Goal: Task Accomplishment & Management: Manage account settings

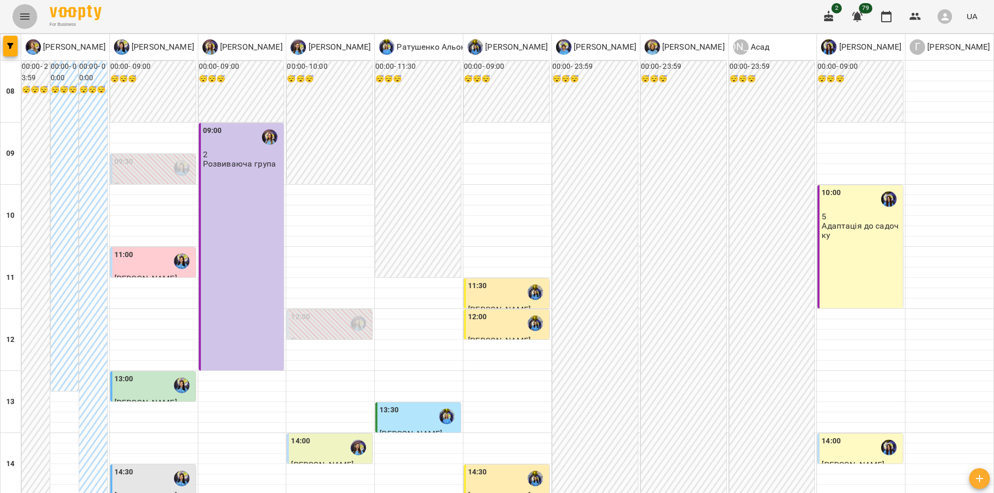
click at [25, 22] on icon "Menu" at bounding box center [25, 16] width 12 height 12
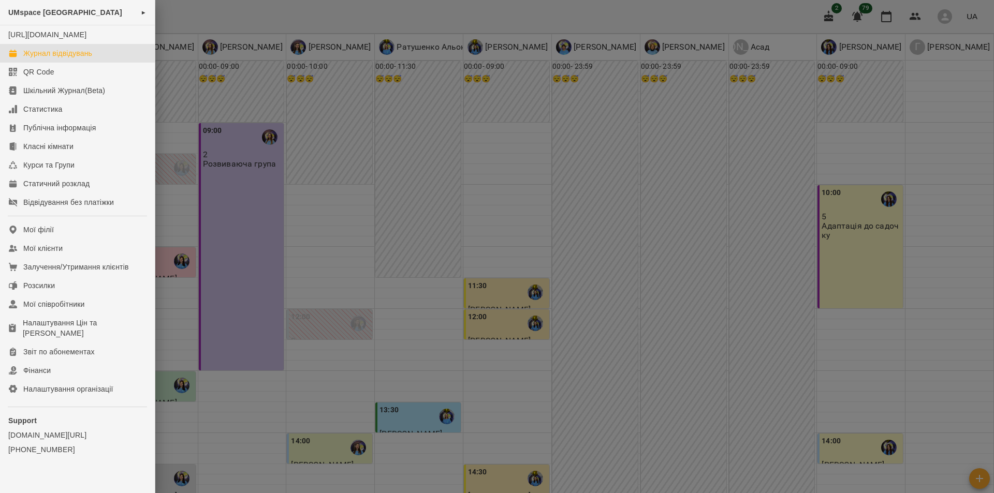
click at [235, 260] on div at bounding box center [497, 246] width 994 height 493
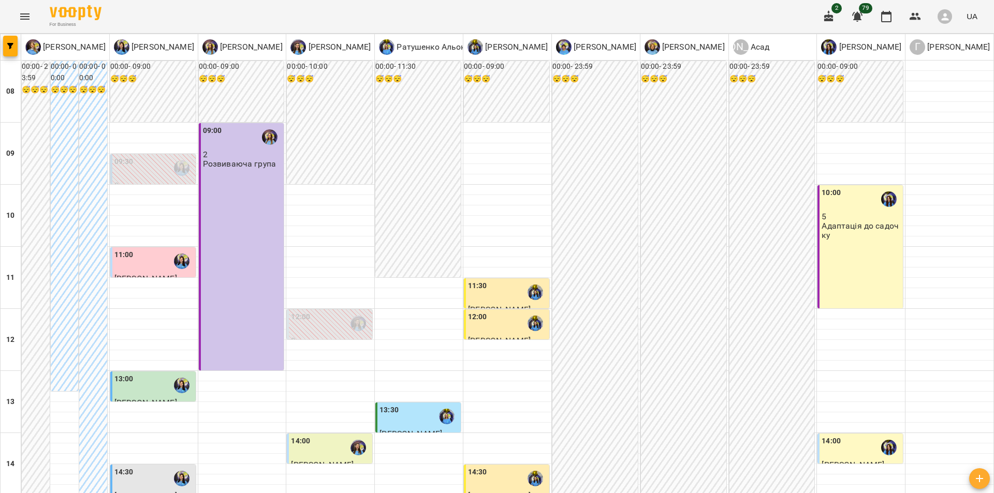
scroll to position [362, 0]
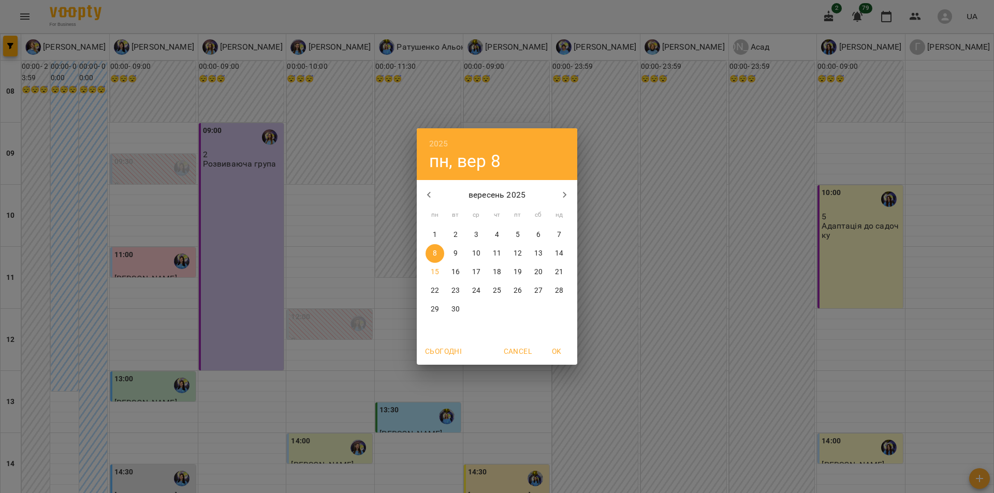
click at [435, 271] on p "15" at bounding box center [435, 272] width 8 height 10
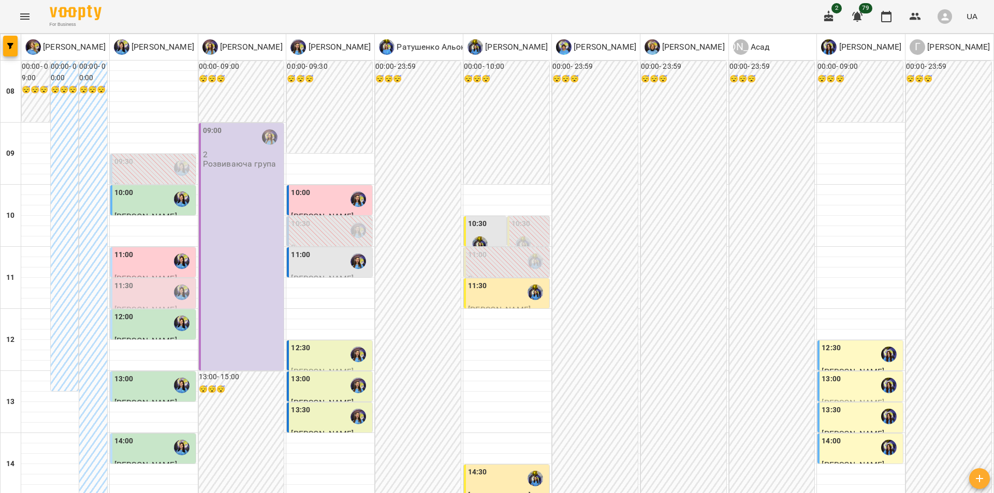
scroll to position [444, 0]
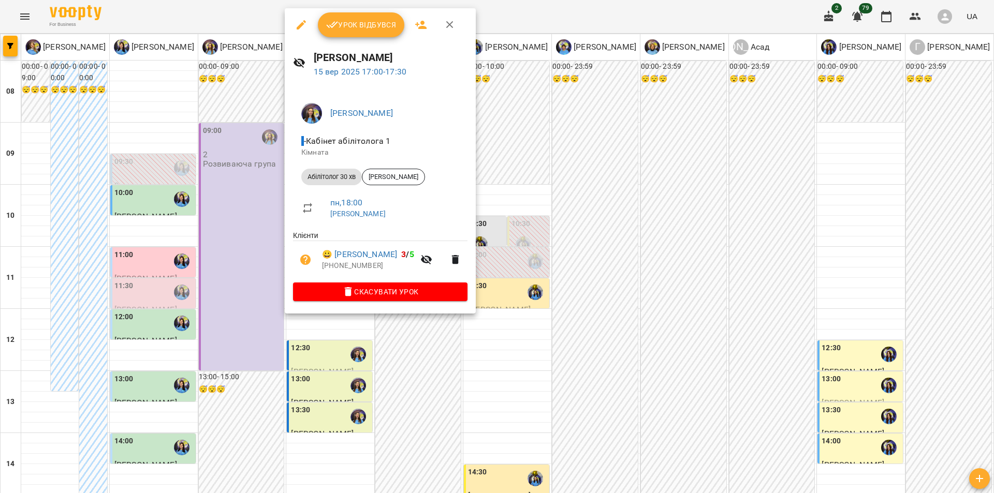
click at [296, 350] on div at bounding box center [497, 246] width 994 height 493
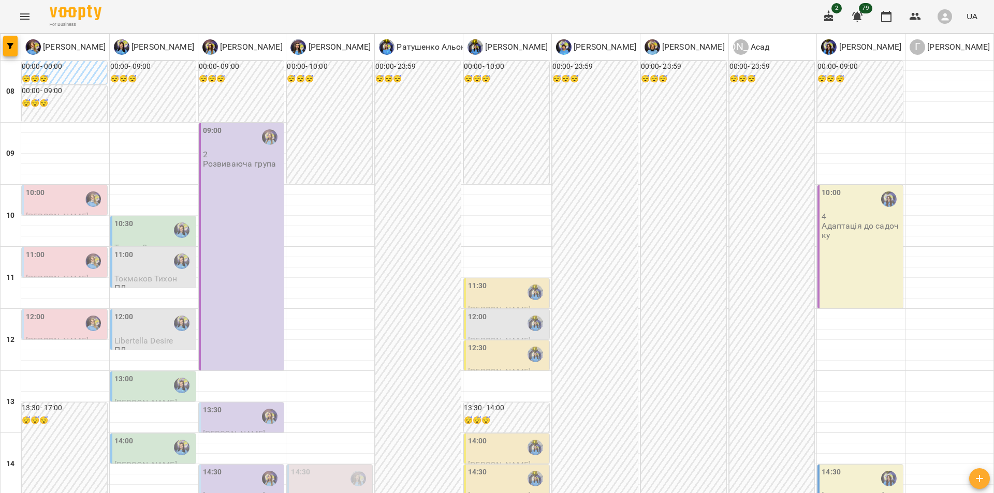
scroll to position [91, 0]
click at [77, 187] on div "10:00" at bounding box center [65, 199] width 79 height 24
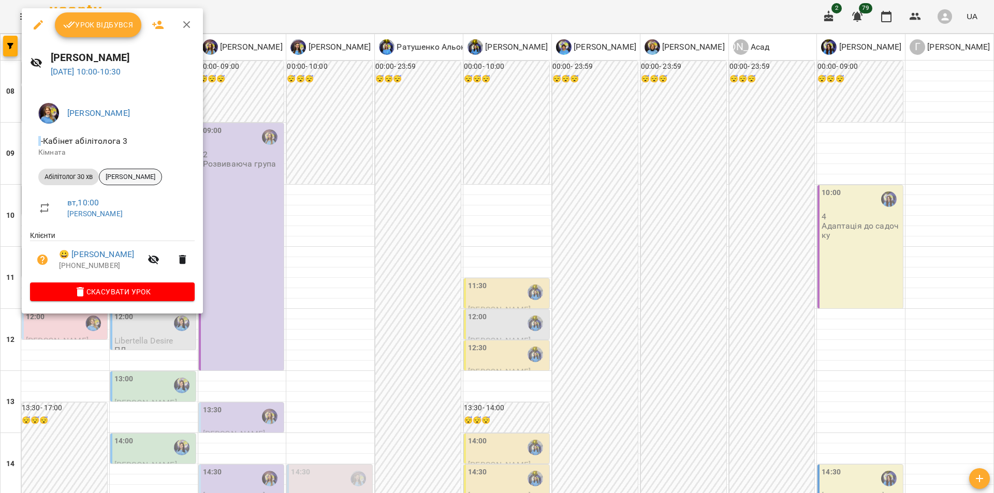
drag, startPoint x: 156, startPoint y: 173, endPoint x: 132, endPoint y: 173, distance: 23.8
click at [132, 173] on span "[PERSON_NAME]" at bounding box center [130, 176] width 62 height 9
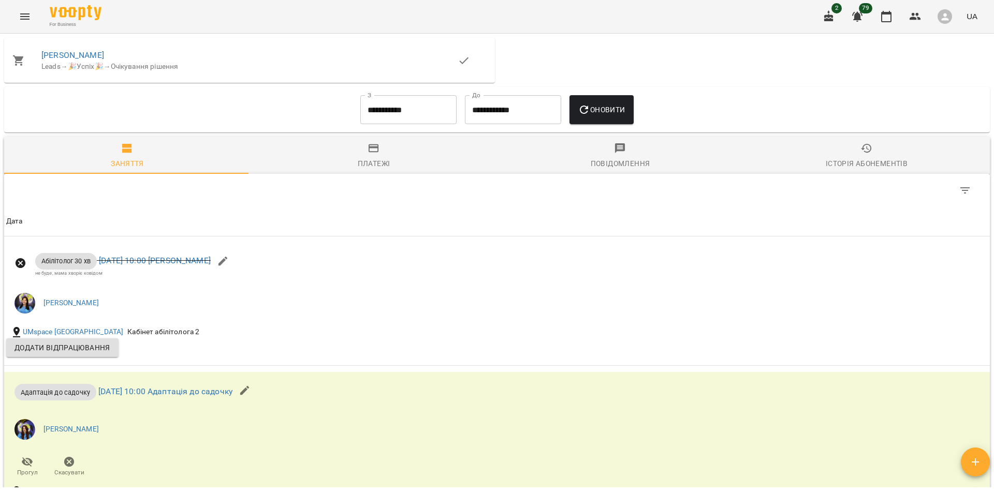
scroll to position [793, 0]
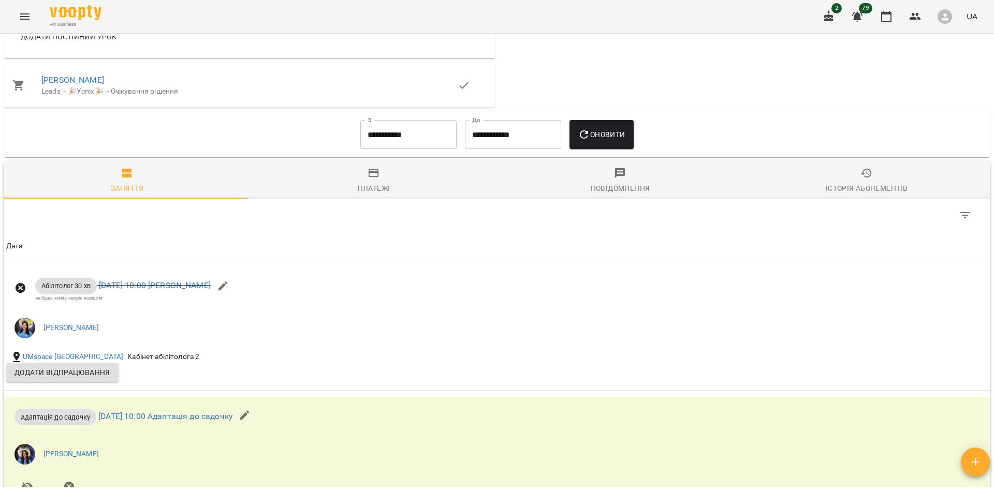
click at [407, 138] on input "**********" at bounding box center [408, 134] width 96 height 29
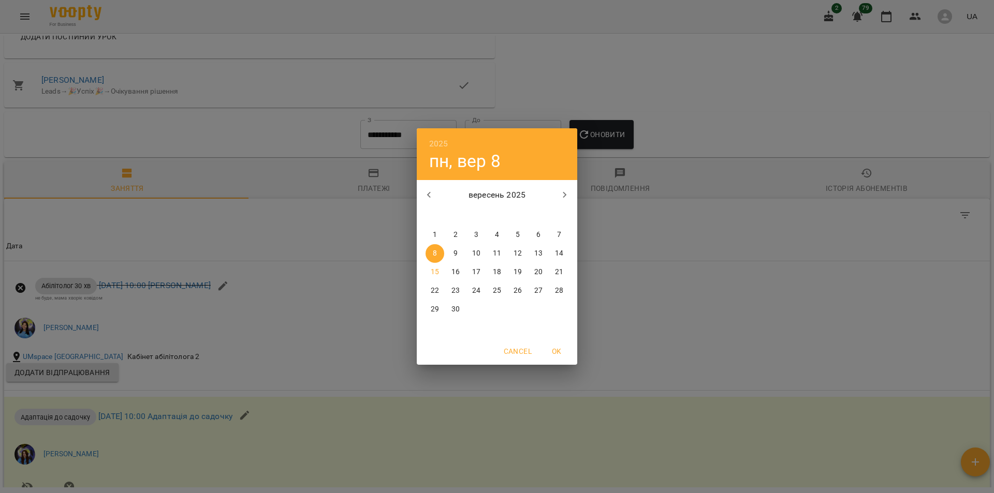
click at [436, 238] on p "1" at bounding box center [435, 235] width 4 height 10
type input "**********"
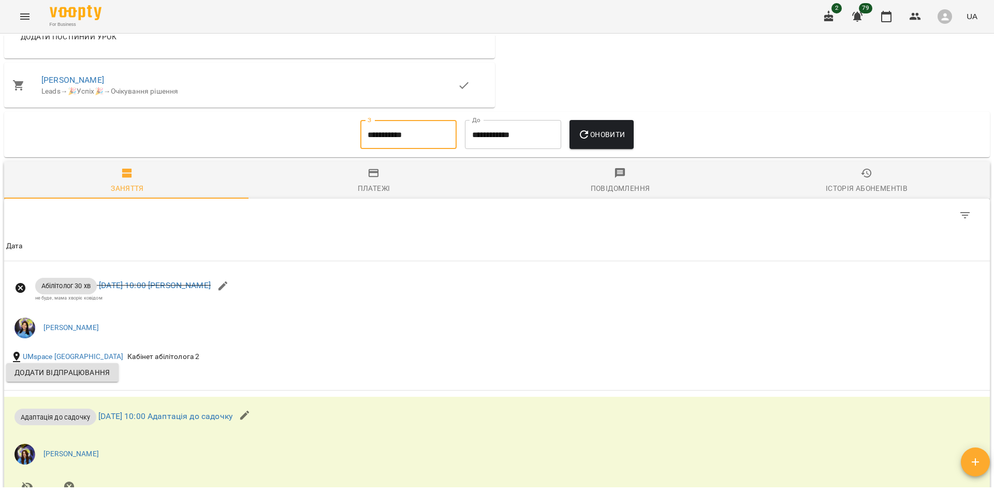
click at [603, 134] on span "Оновити" at bounding box center [601, 134] width 47 height 12
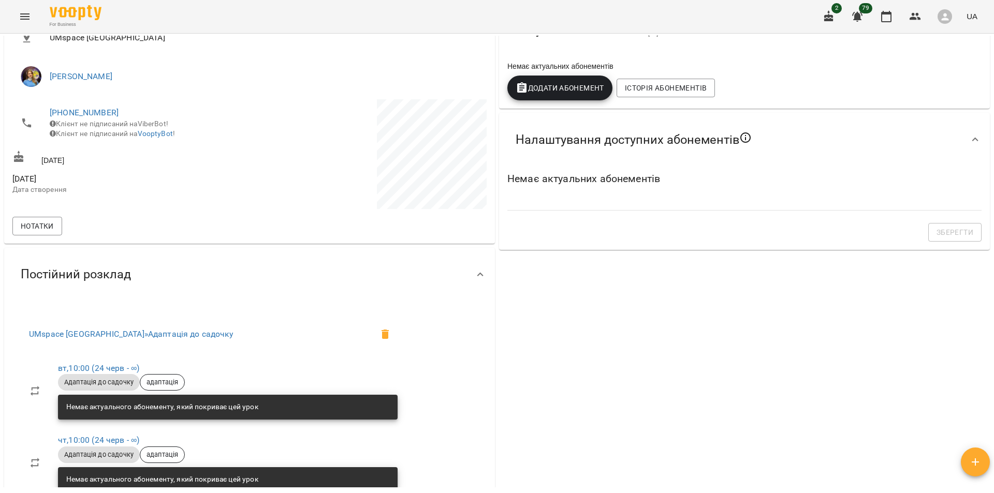
scroll to position [0, 0]
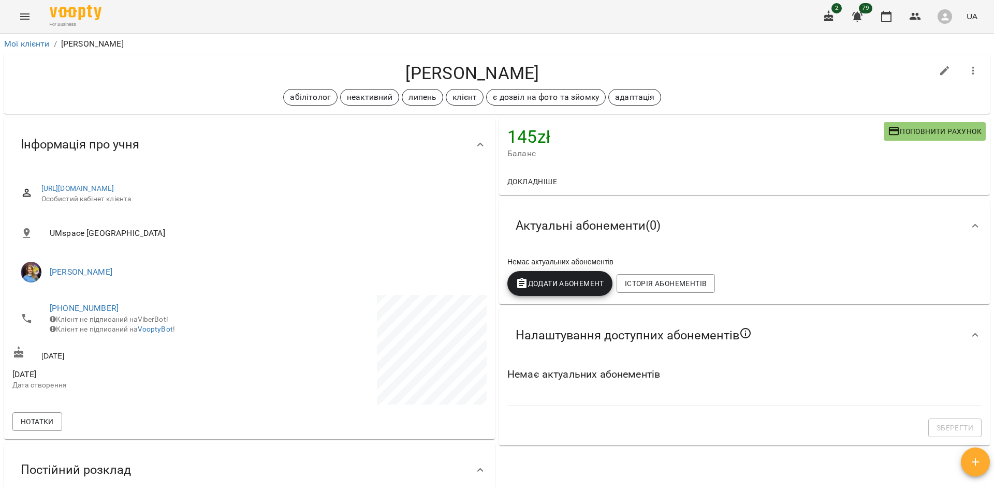
click at [25, 11] on icon "Menu" at bounding box center [25, 16] width 12 height 12
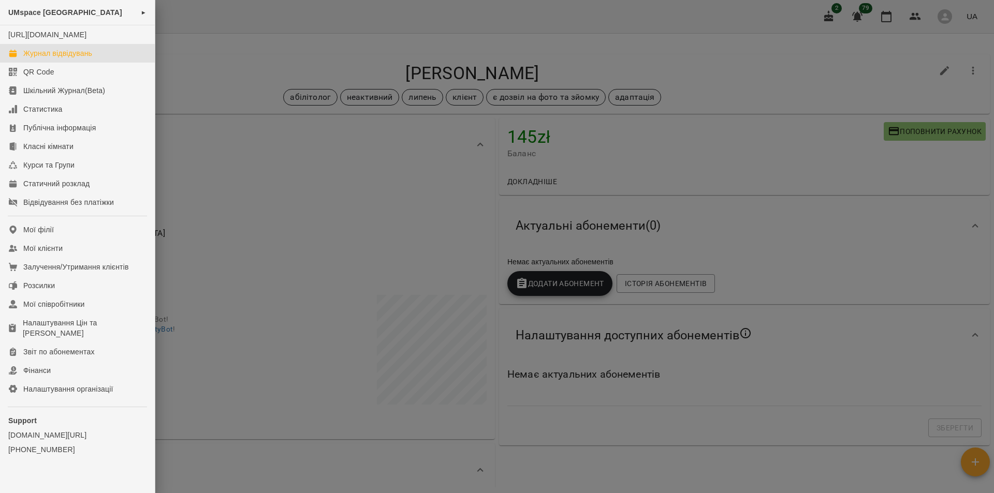
click at [58, 58] on div "Журнал відвідувань" at bounding box center [57, 53] width 69 height 10
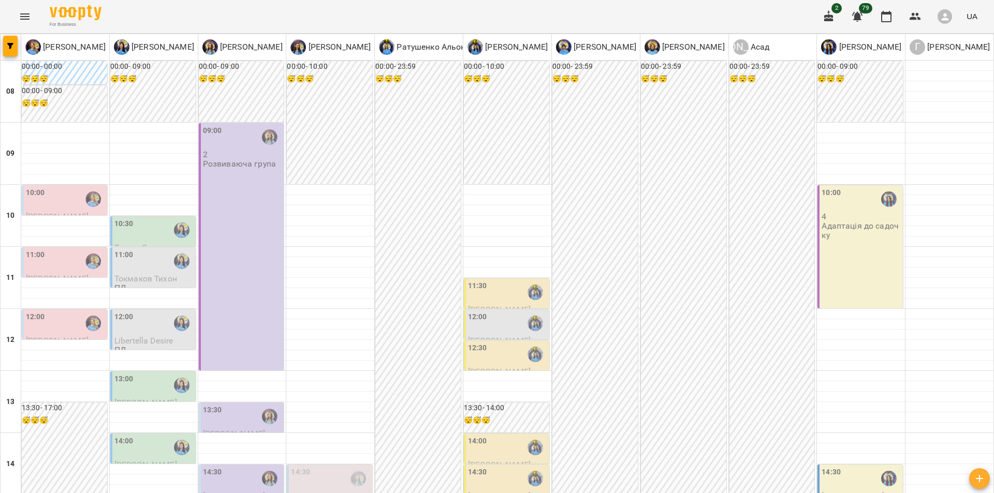
click at [82, 196] on div at bounding box center [93, 199] width 24 height 24
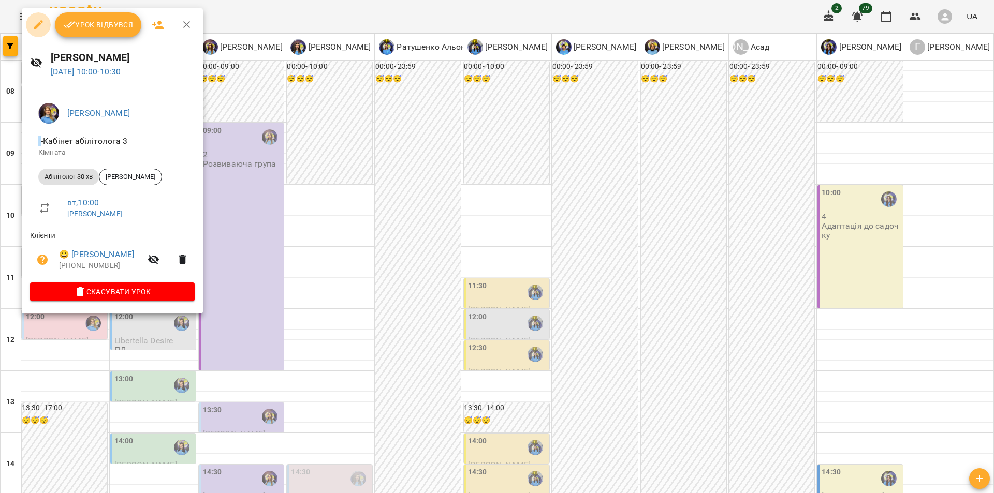
click at [34, 22] on icon "button" at bounding box center [38, 25] width 12 height 12
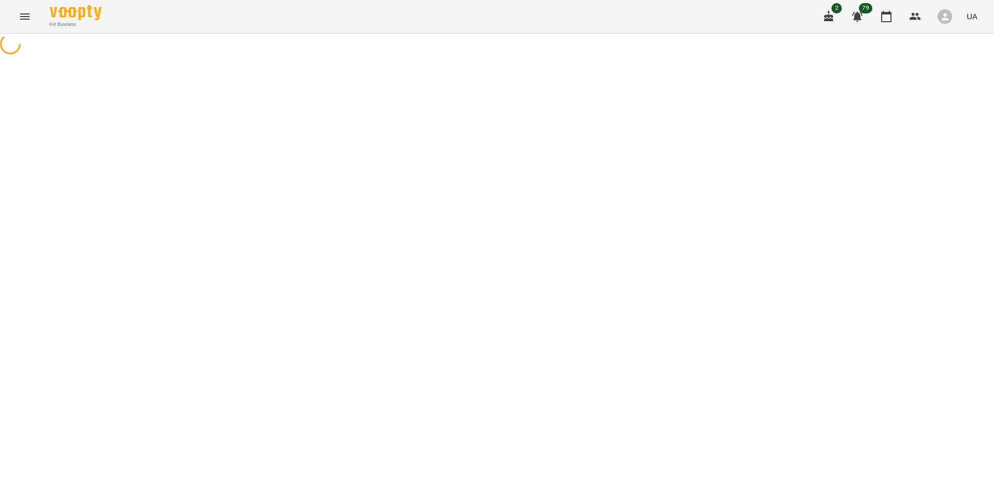
select select "**********"
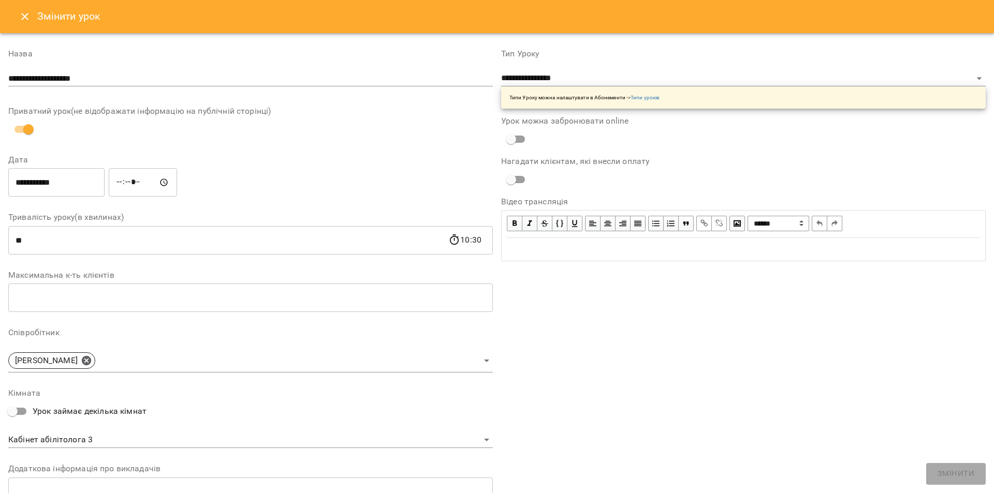
drag, startPoint x: 191, startPoint y: 67, endPoint x: 191, endPoint y: 78, distance: 10.9
click at [191, 73] on div "**********" at bounding box center [250, 70] width 484 height 41
click at [191, 78] on input "**********" at bounding box center [250, 78] width 484 height 17
click at [84, 366] on span "[PERSON_NAME]" at bounding box center [46, 361] width 75 height 12
click at [92, 361] on icon at bounding box center [86, 360] width 11 height 11
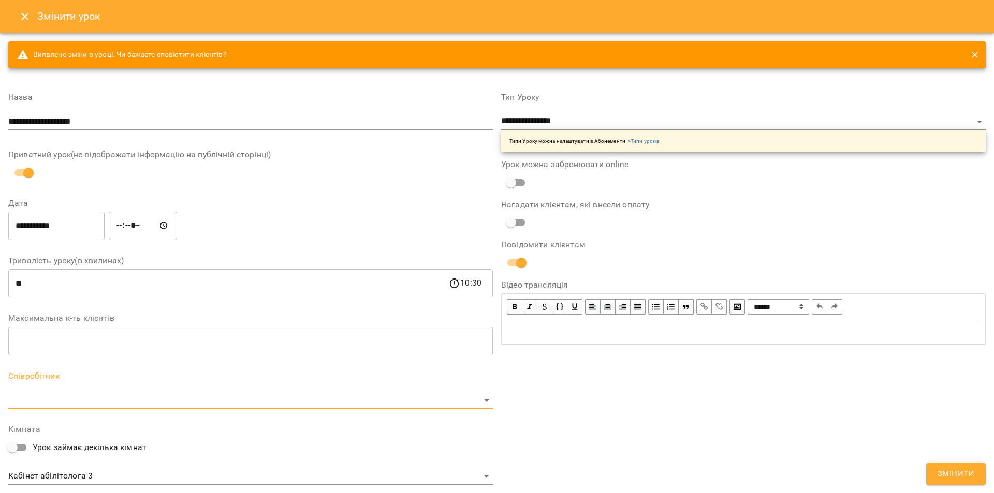
click at [102, 402] on body "For Business 2 79 UA Журнал відвідувань / [PERSON_NAME] [DATE] 10:00 / Урок від…" at bounding box center [497, 236] width 994 height 472
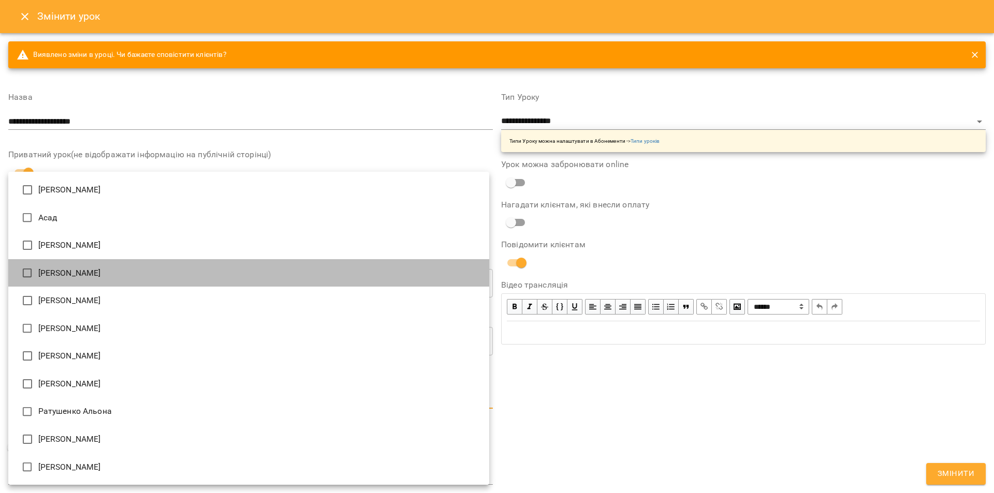
click at [141, 284] on li "[PERSON_NAME]" at bounding box center [248, 273] width 481 height 28
type input "**********"
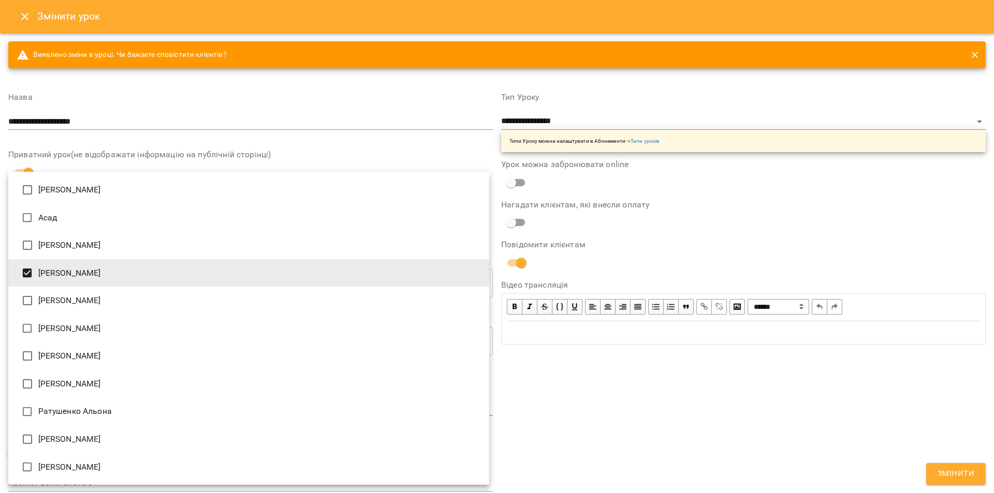
click at [907, 432] on div at bounding box center [497, 246] width 994 height 493
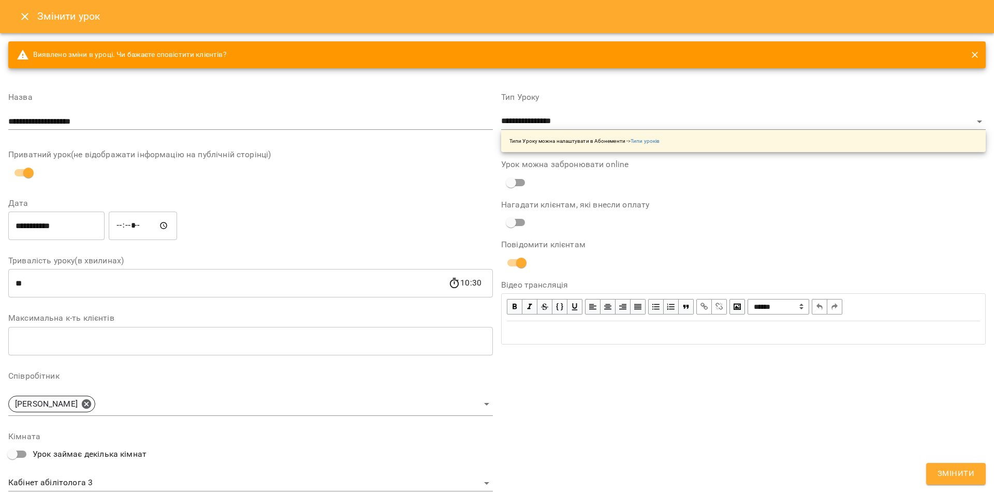
drag, startPoint x: 963, startPoint y: 482, endPoint x: 864, endPoint y: 488, distance: 99.1
click at [962, 482] on button "Змінити" at bounding box center [956, 474] width 60 height 22
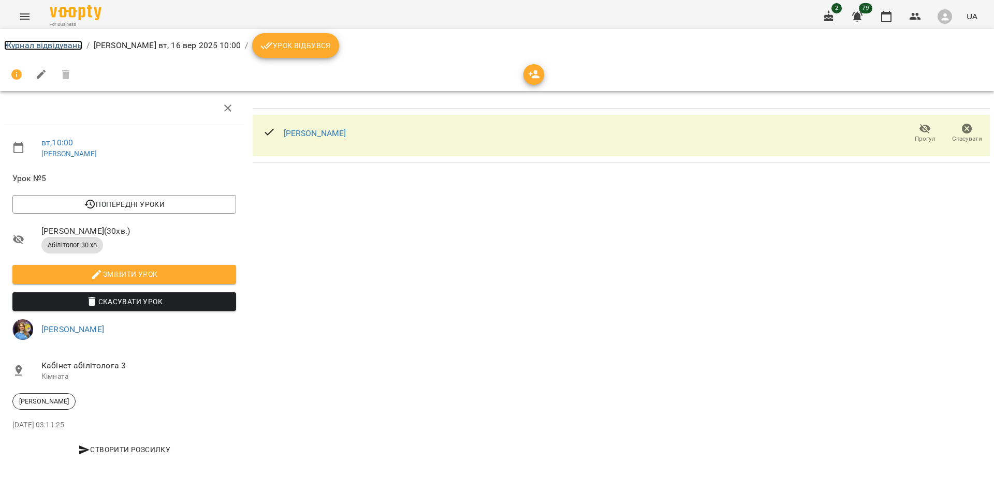
click at [61, 46] on link "Журнал відвідувань" at bounding box center [43, 45] width 78 height 10
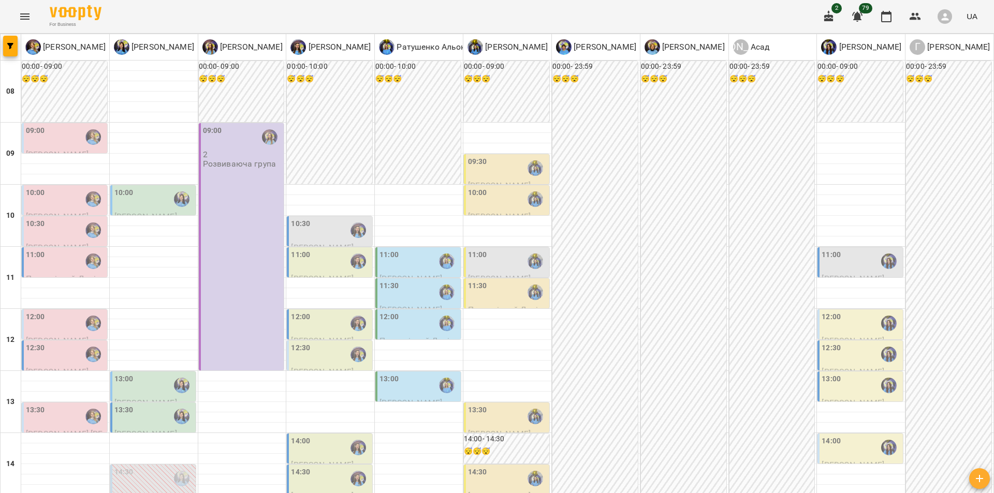
click at [862, 256] on div "11:00" at bounding box center [860, 261] width 79 height 24
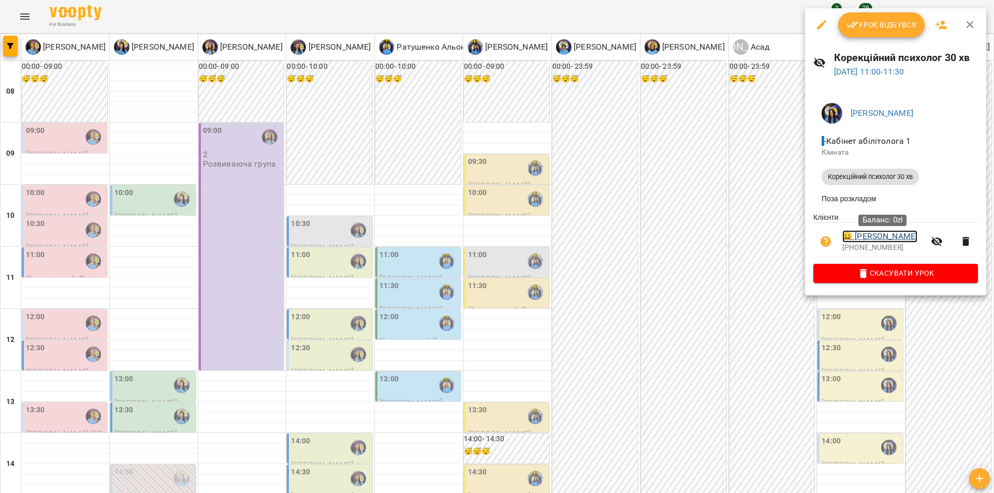
click at [873, 242] on link "😀 [PERSON_NAME]" at bounding box center [879, 236] width 75 height 12
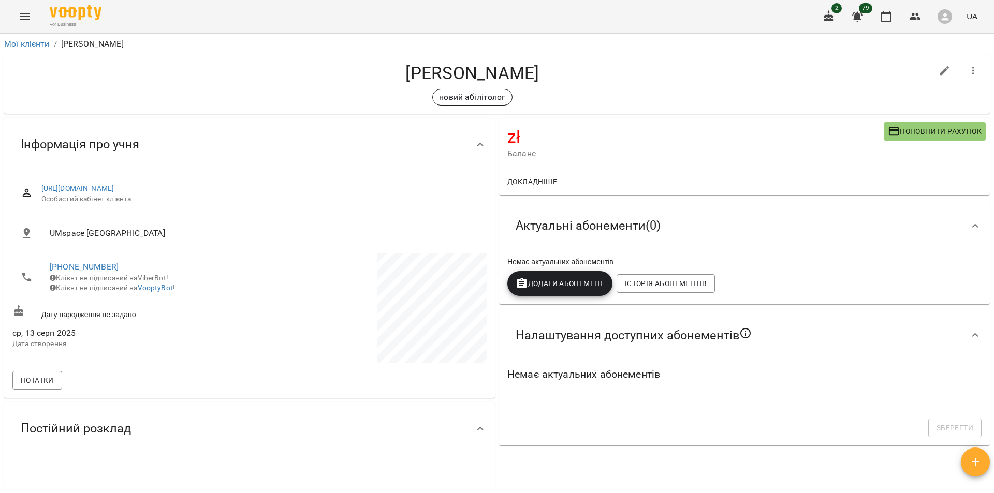
click at [14, 19] on button "Menu" at bounding box center [24, 16] width 25 height 25
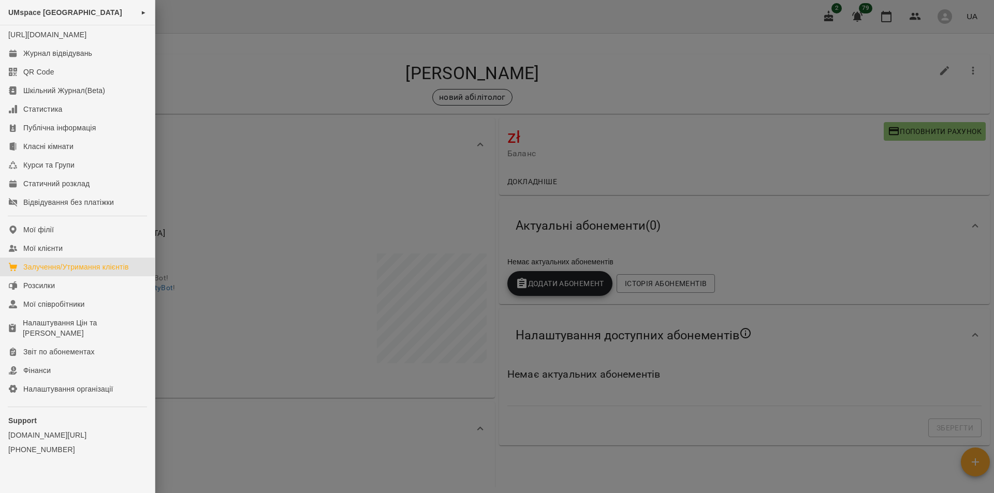
click at [80, 272] on div "Залучення/Утримання клієнтів" at bounding box center [76, 267] width 106 height 10
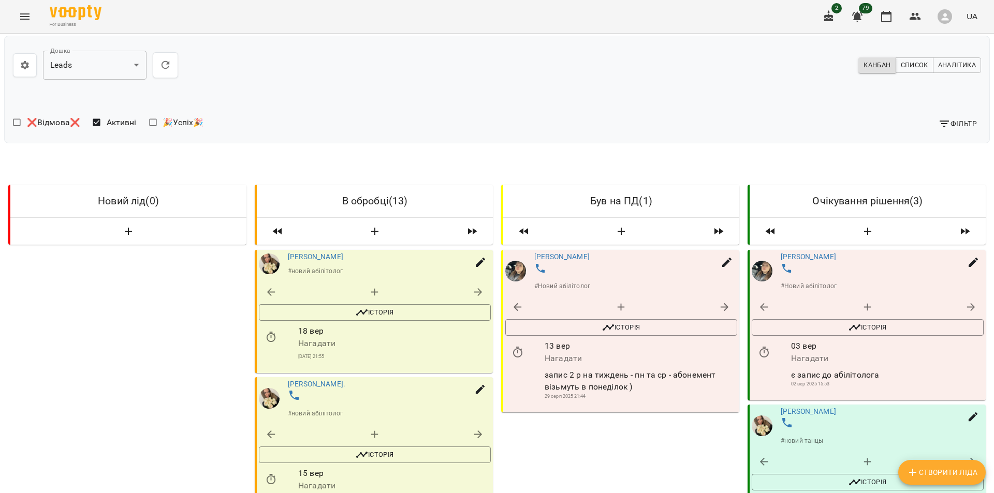
scroll to position [717, 0]
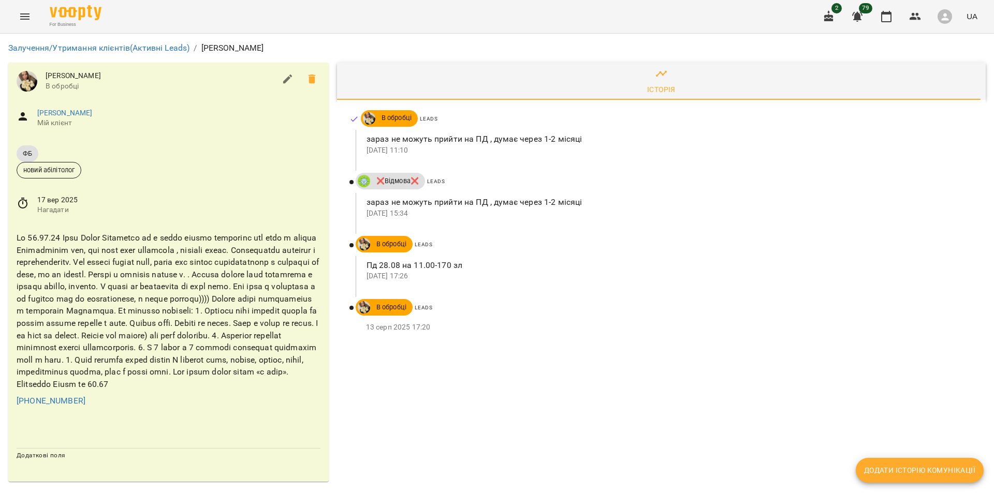
scroll to position [9, 0]
click at [25, 16] on icon "Menu" at bounding box center [25, 16] width 12 height 12
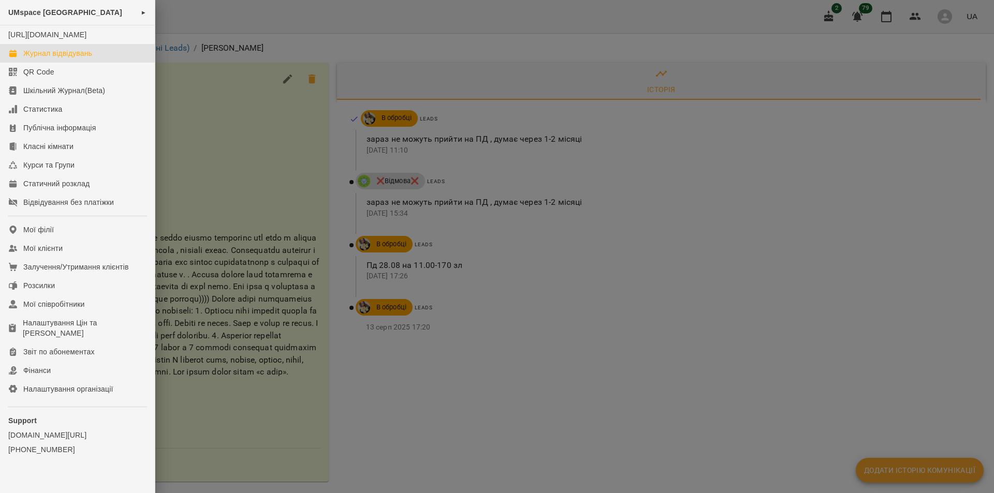
click at [34, 58] on div "Журнал відвідувань" at bounding box center [57, 53] width 69 height 10
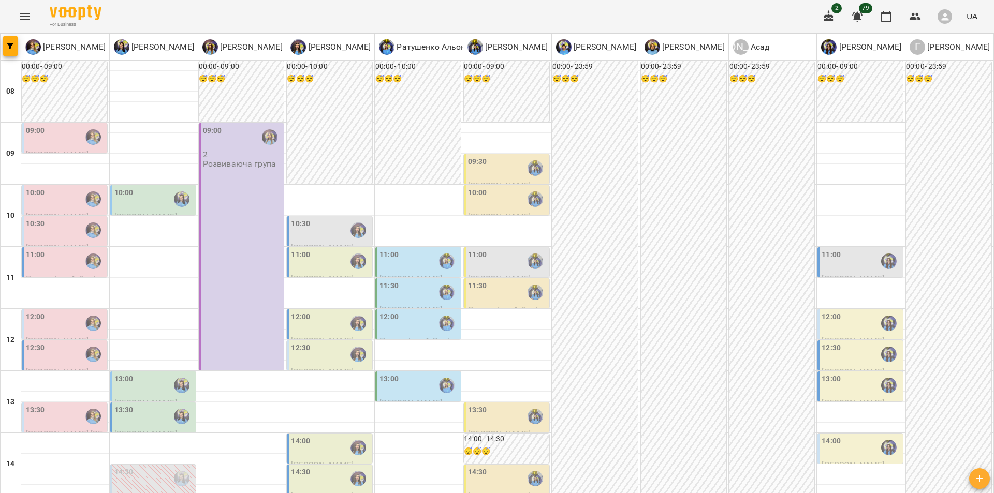
scroll to position [385, 0]
click at [590, 168] on div "00:00 - 23:59 😴😴😴" at bounding box center [594, 464] width 85 height 806
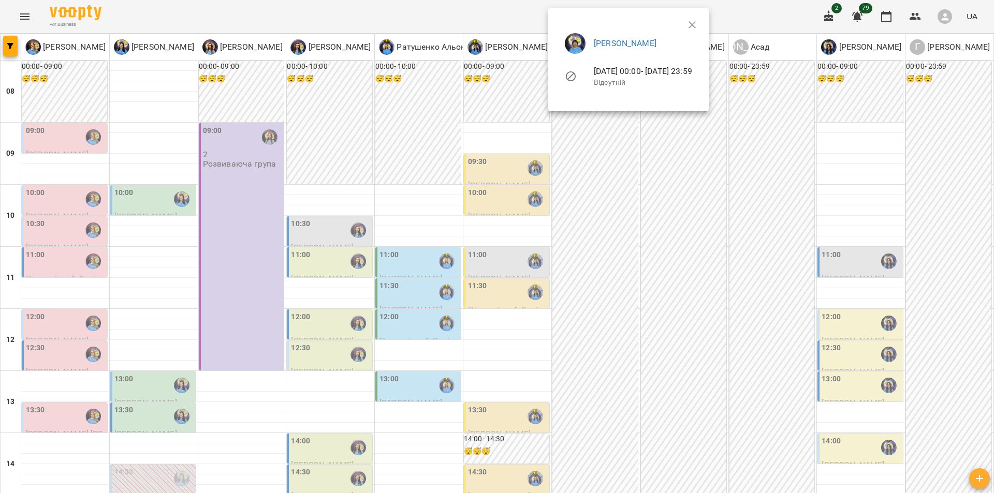
click at [615, 249] on div at bounding box center [497, 246] width 994 height 493
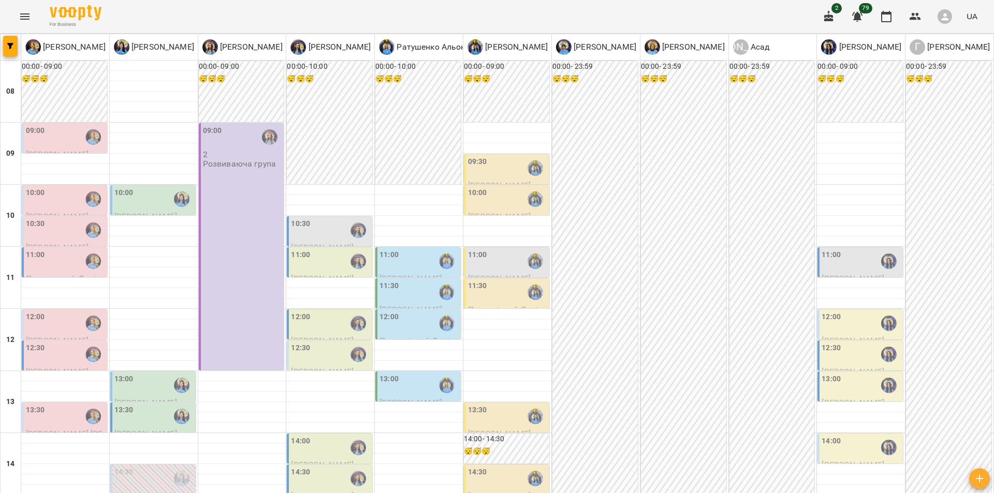
scroll to position [356, 0]
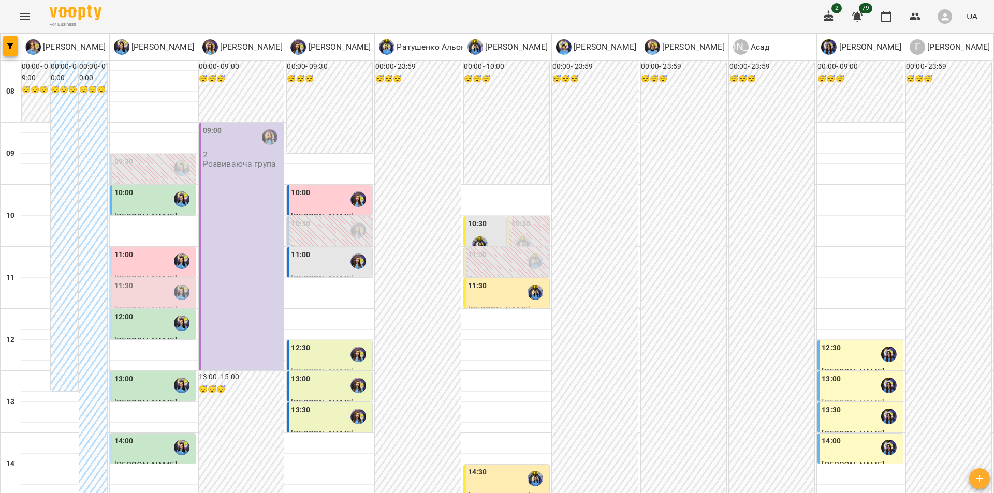
scroll to position [363, 0]
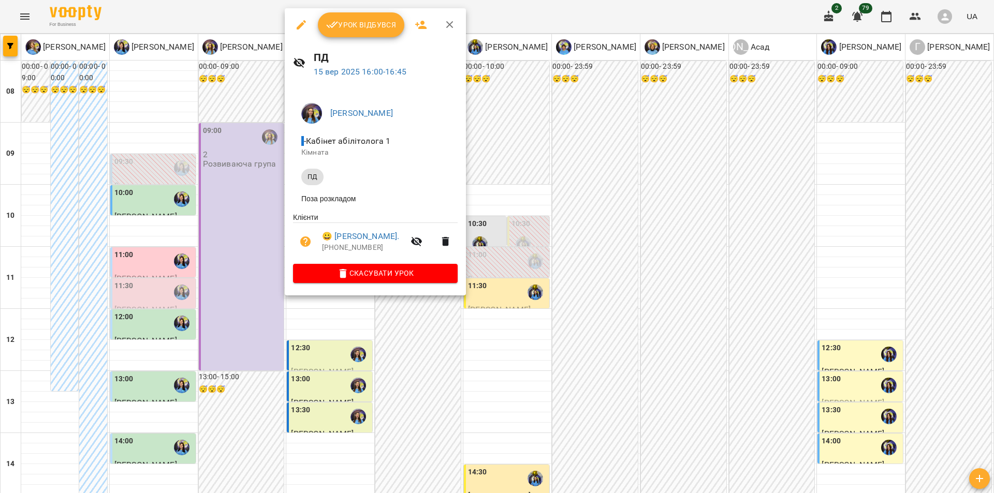
click at [16, 129] on div at bounding box center [497, 246] width 994 height 493
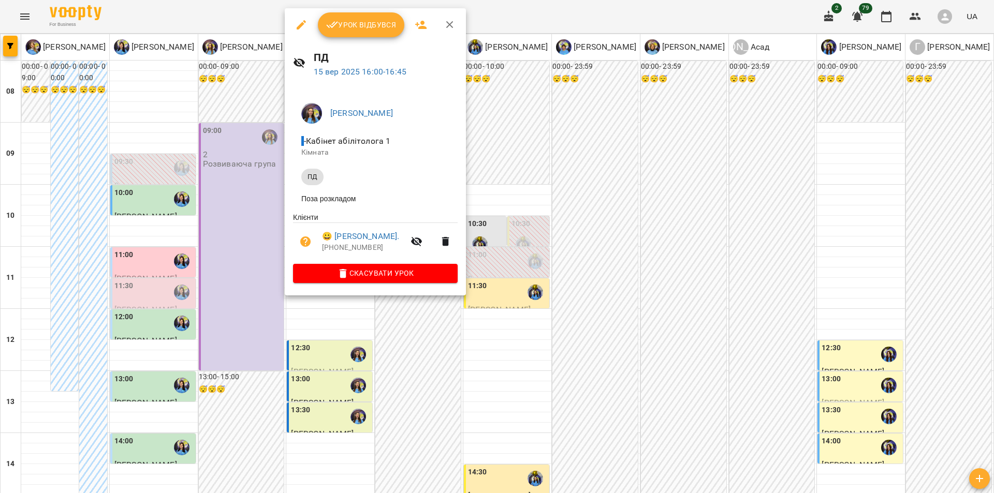
click at [620, 360] on div at bounding box center [497, 246] width 994 height 493
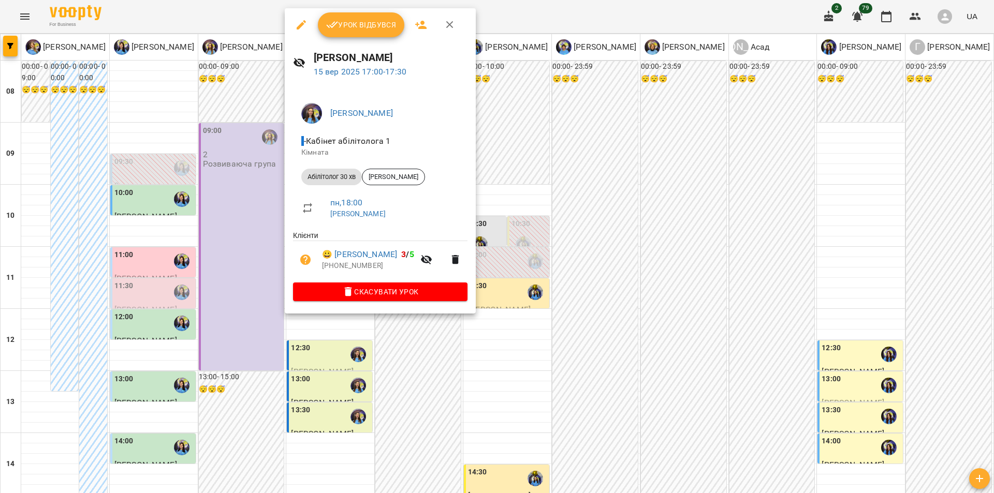
click at [502, 340] on div at bounding box center [497, 246] width 994 height 493
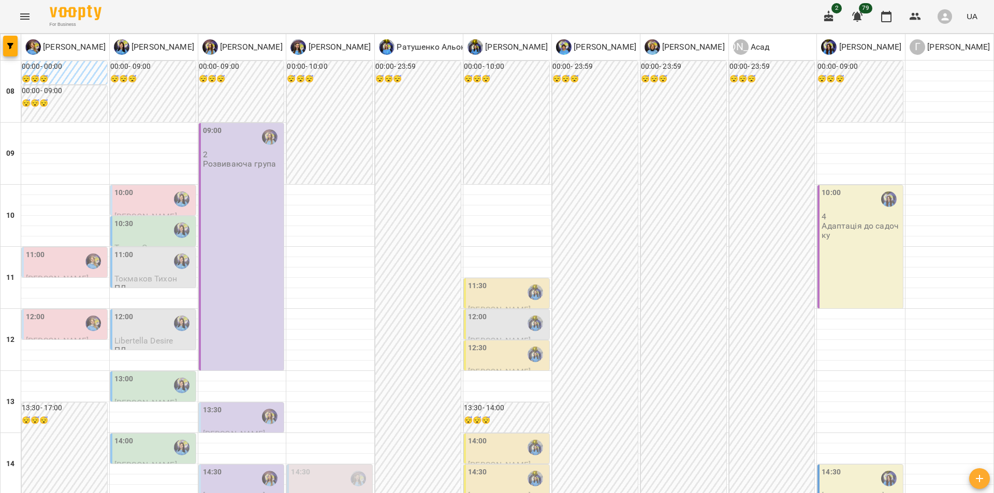
scroll to position [399, 0]
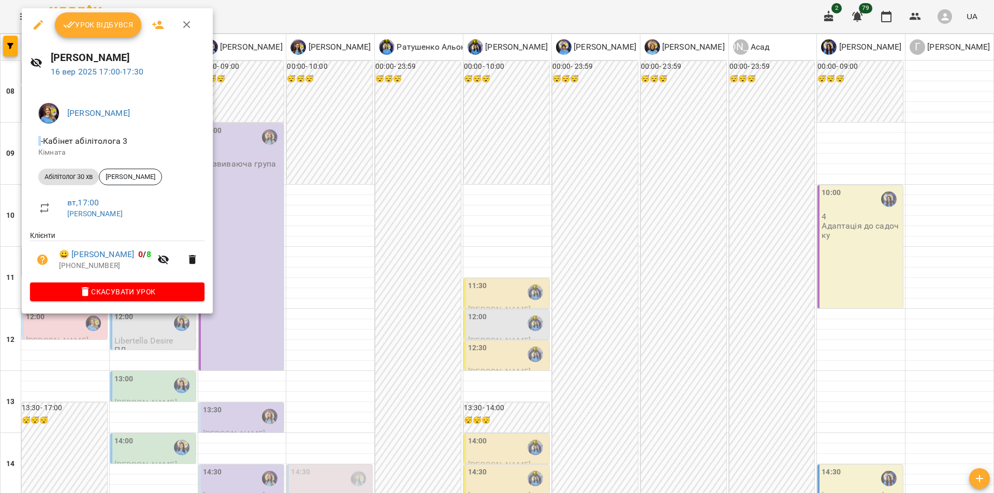
click at [325, 385] on div at bounding box center [497, 246] width 994 height 493
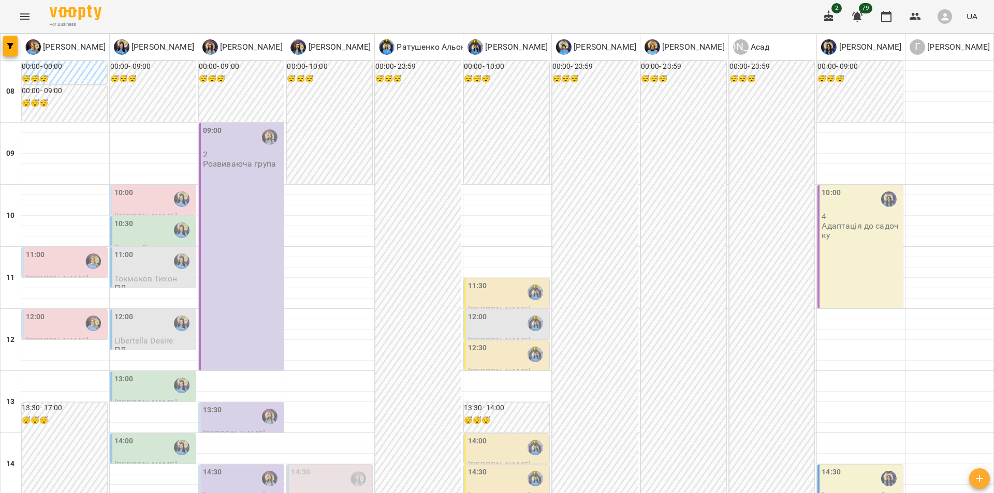
scroll to position [0, 0]
click at [63, 257] on div "11:00" at bounding box center [65, 261] width 79 height 24
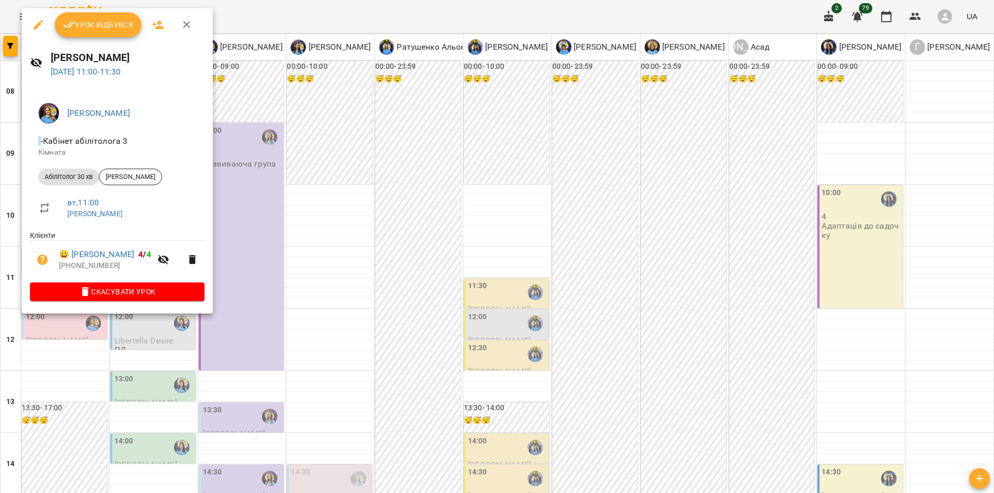
click at [168, 388] on div at bounding box center [497, 246] width 994 height 493
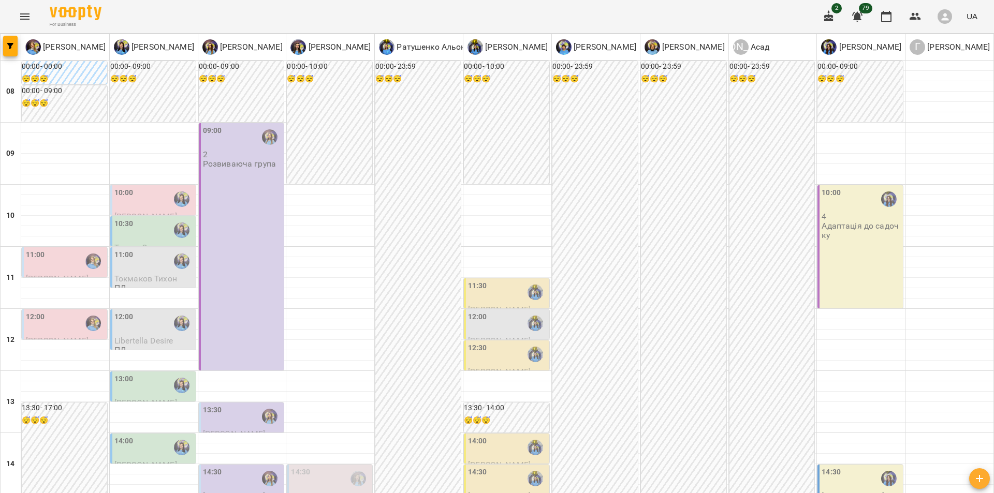
scroll to position [444, 0]
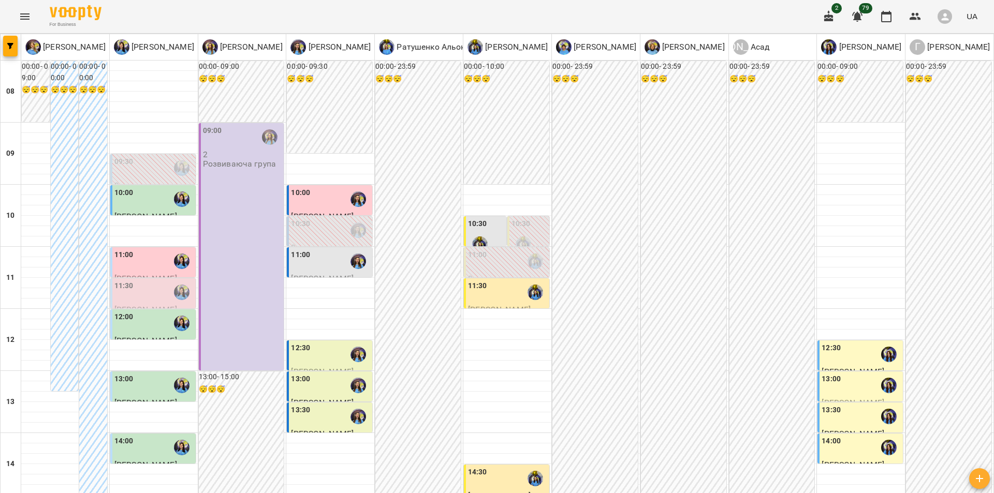
scroll to position [387, 0]
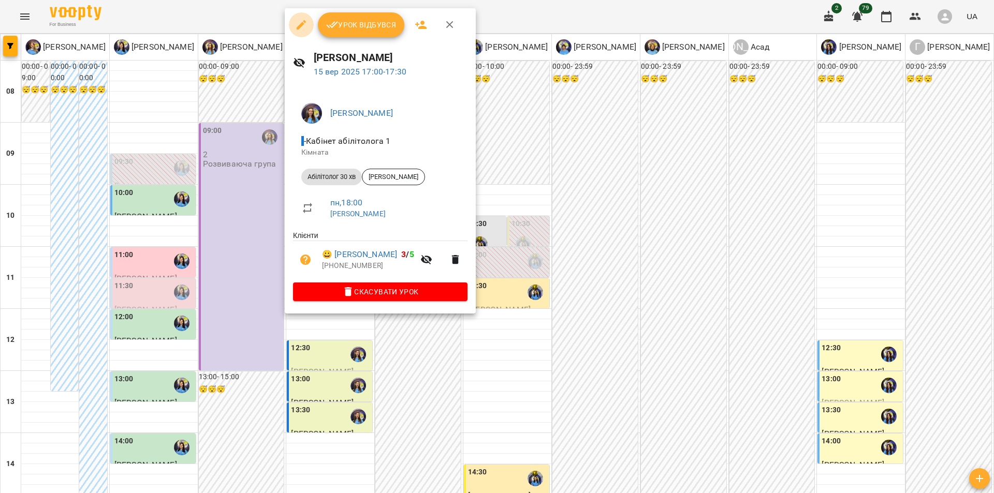
click at [296, 24] on icon "button" at bounding box center [301, 25] width 12 height 12
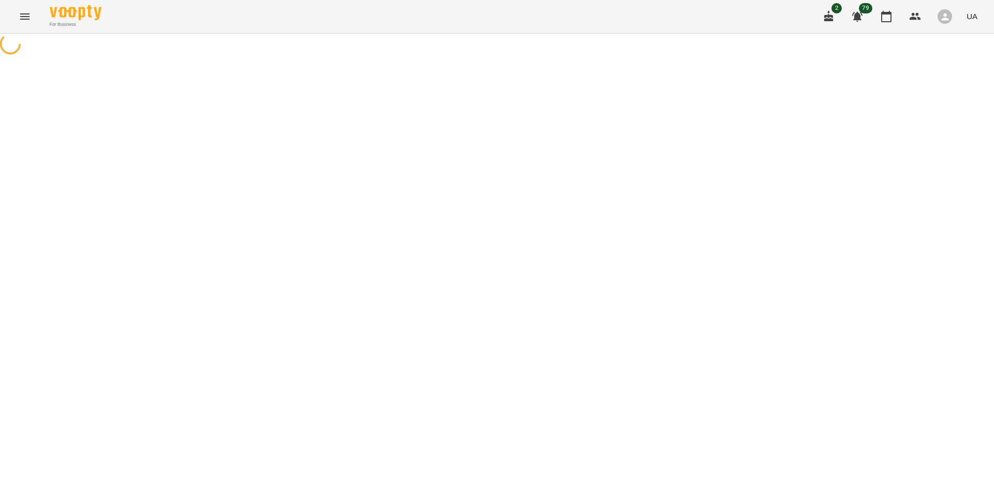
select select "**********"
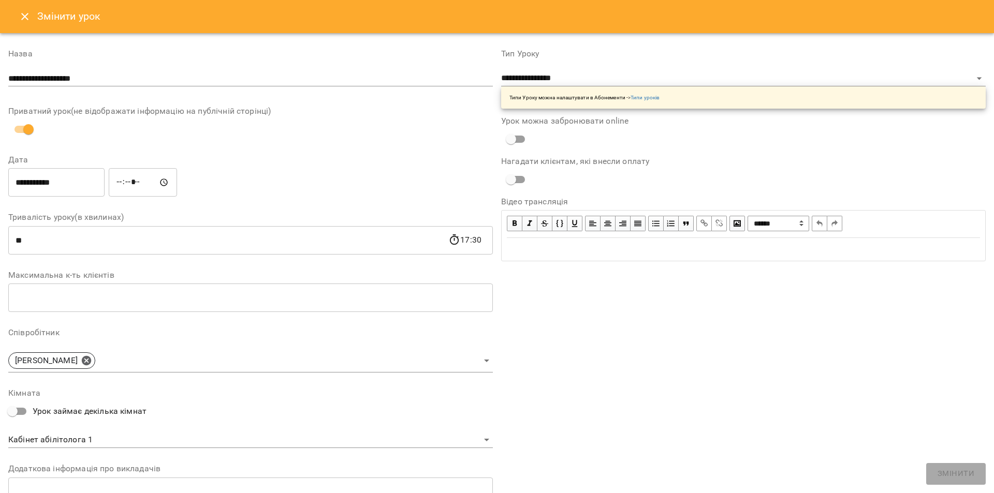
click at [75, 186] on input "**********" at bounding box center [56, 182] width 96 height 29
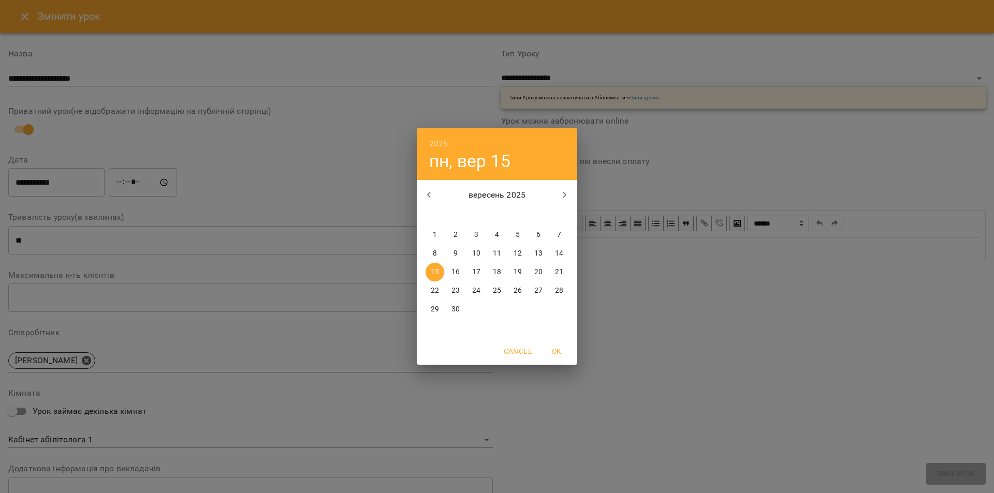
click at [455, 272] on p "16" at bounding box center [455, 272] width 8 height 10
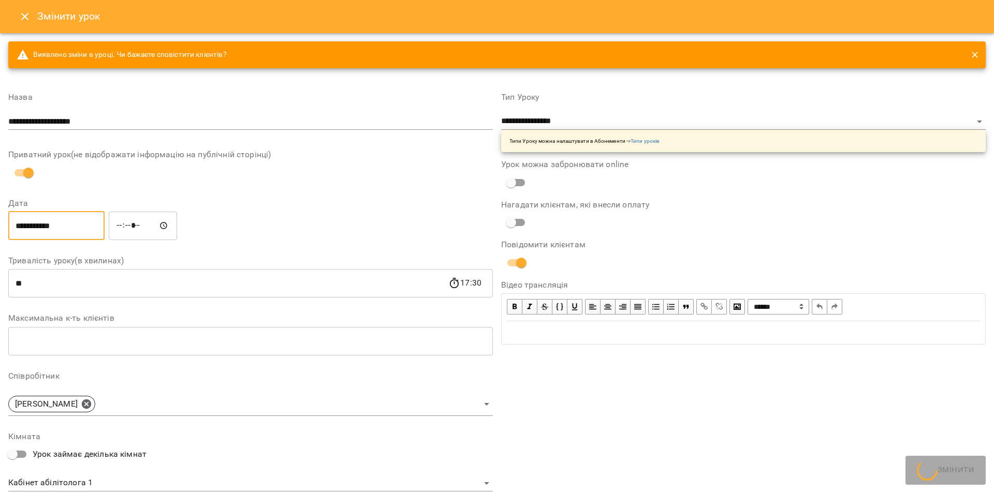
type input "**********"
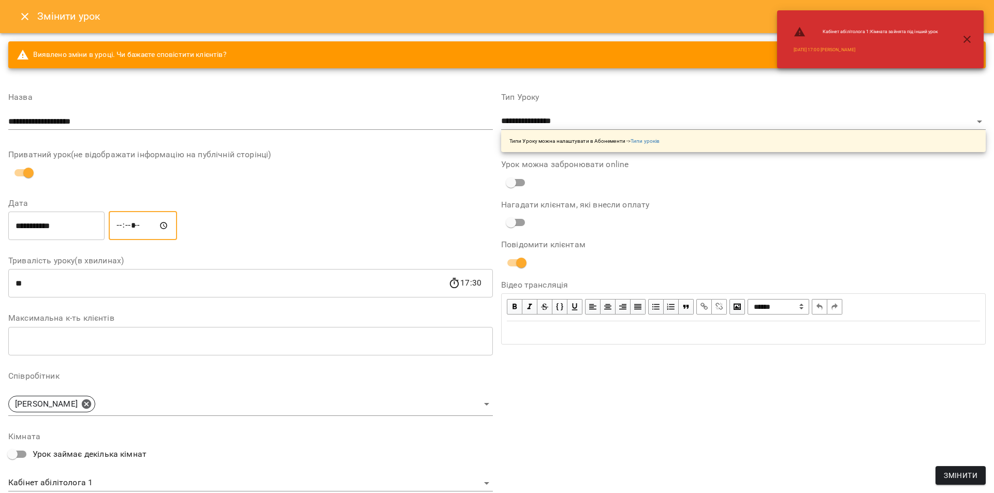
click at [138, 228] on input "*****" at bounding box center [143, 225] width 68 height 29
click at [140, 228] on input "*****" at bounding box center [143, 225] width 68 height 29
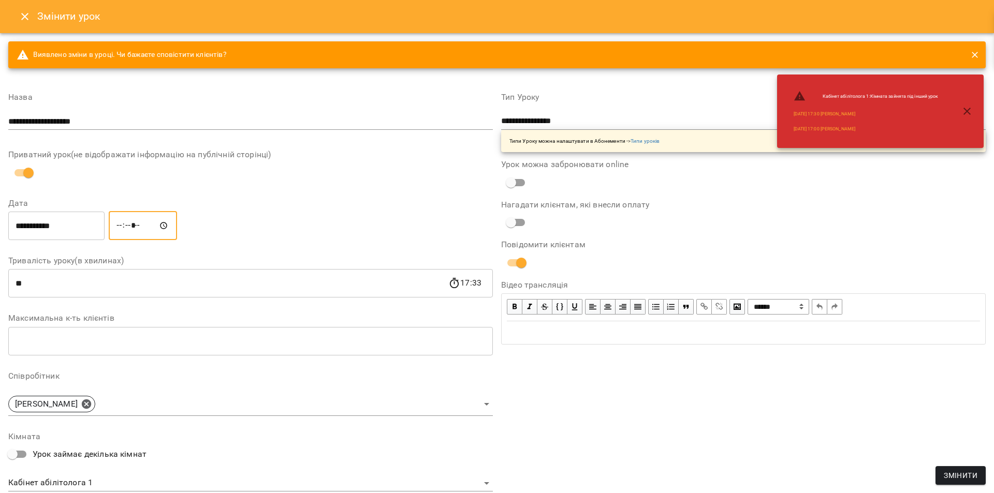
type input "*****"
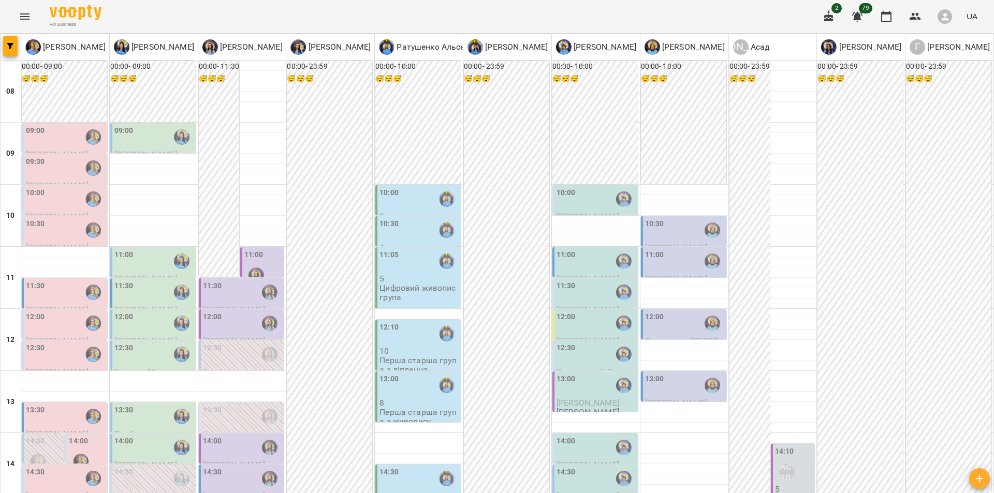
scroll to position [266, 0]
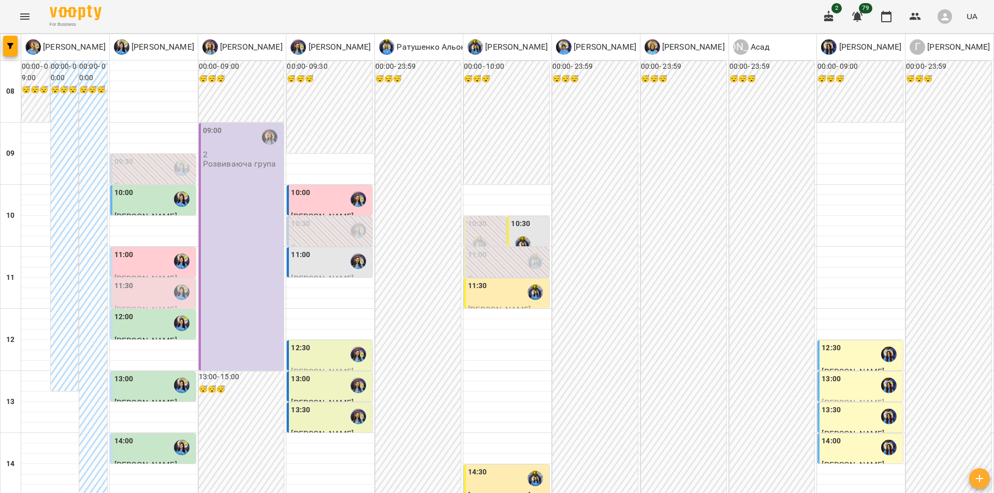
scroll to position [354, 0]
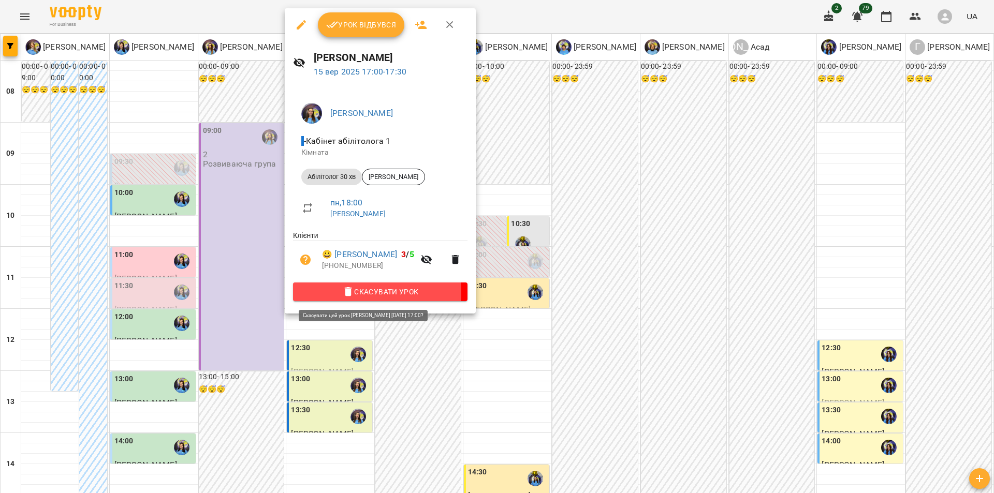
click at [345, 295] on icon "button" at bounding box center [348, 291] width 7 height 9
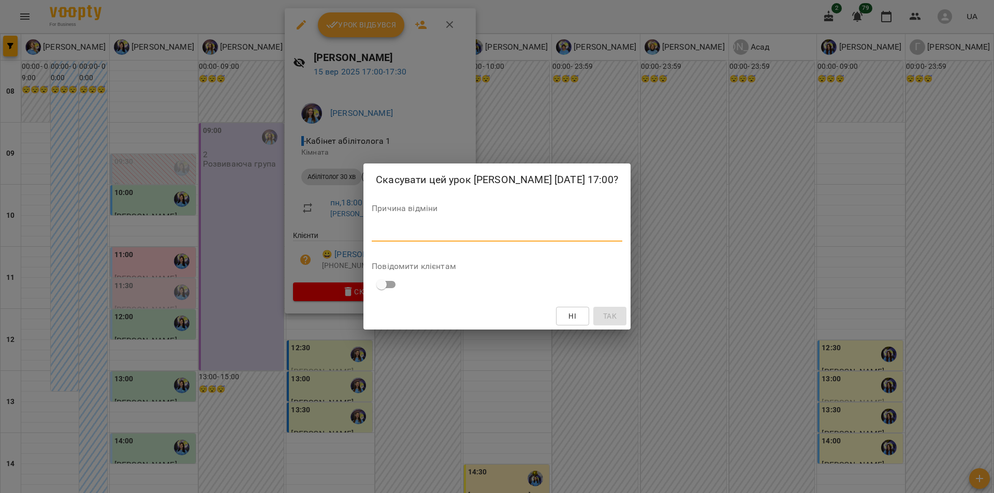
click at [432, 238] on textarea at bounding box center [497, 233] width 251 height 10
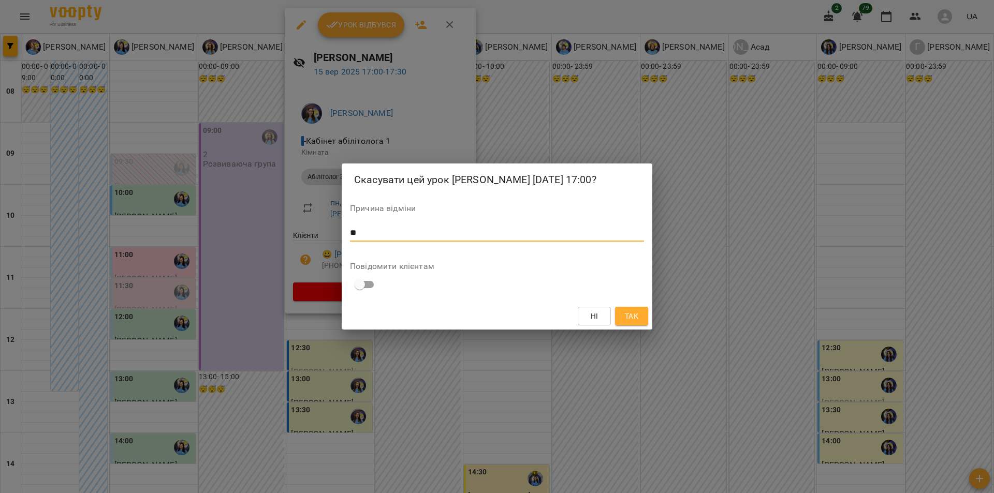
type textarea "*"
type textarea "**********"
click at [631, 322] on span "Так" at bounding box center [631, 316] width 13 height 12
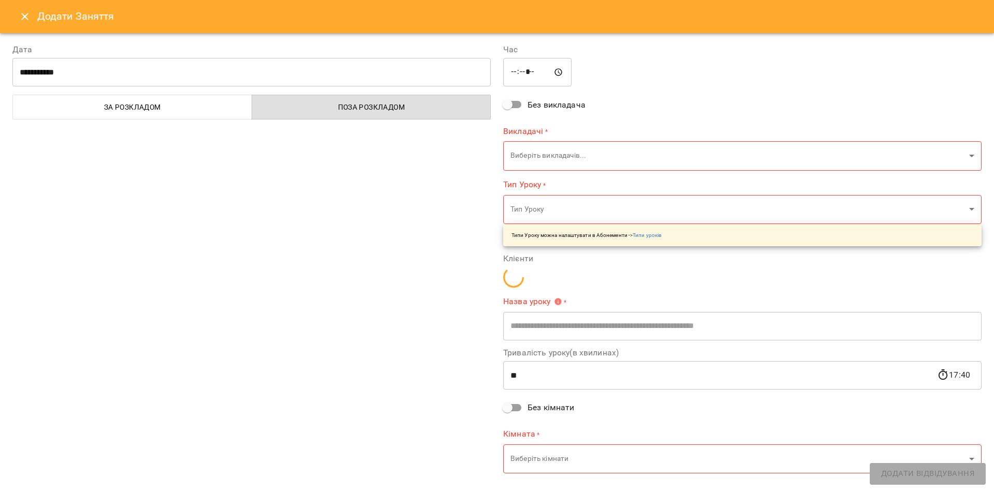
type input "**********"
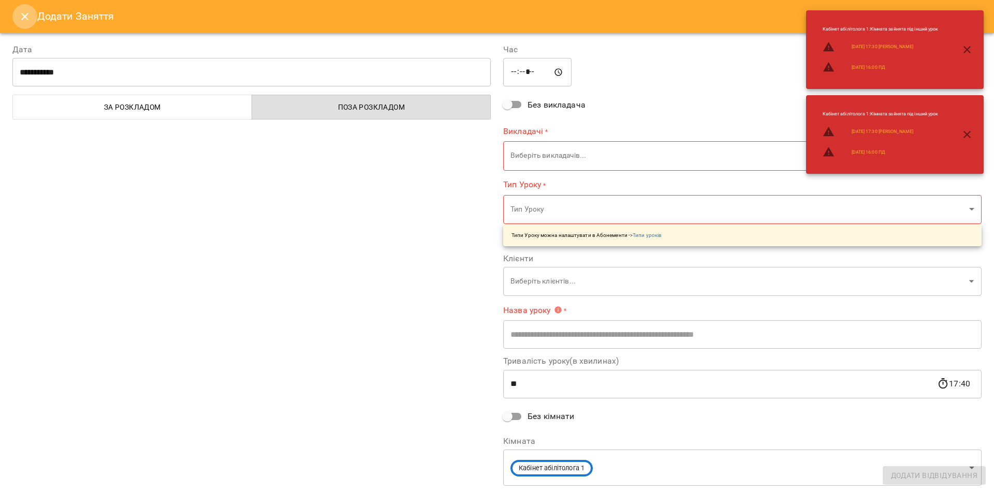
click at [18, 19] on button "Close" at bounding box center [24, 16] width 25 height 25
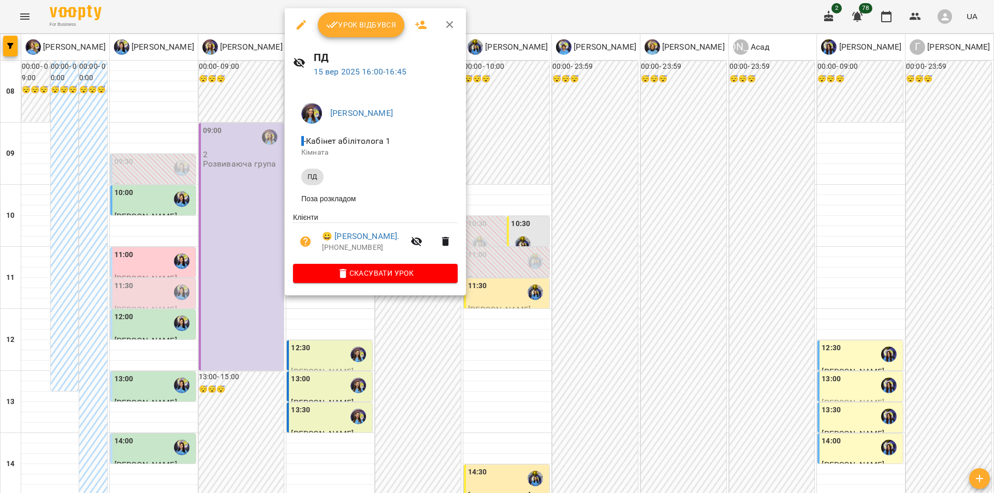
click at [584, 252] on div at bounding box center [497, 246] width 994 height 493
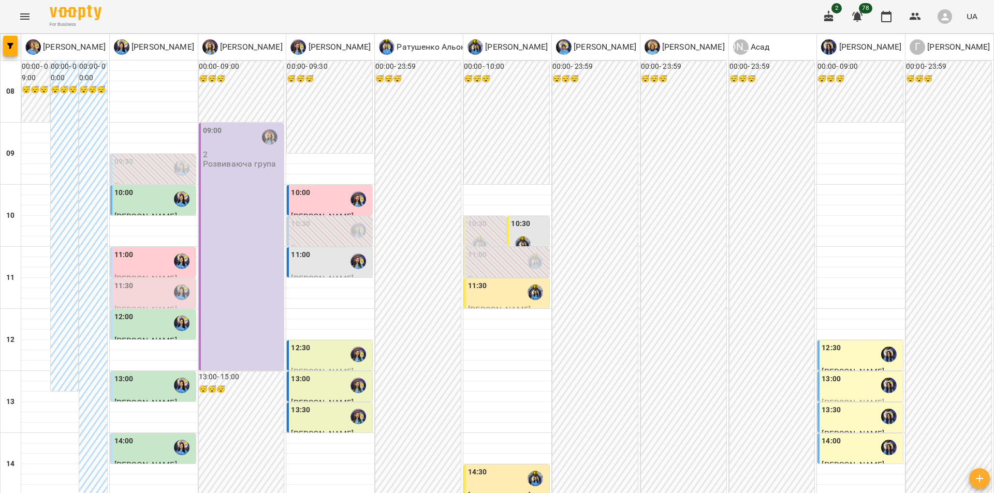
click at [31, 10] on button "Menu" at bounding box center [24, 16] width 25 height 25
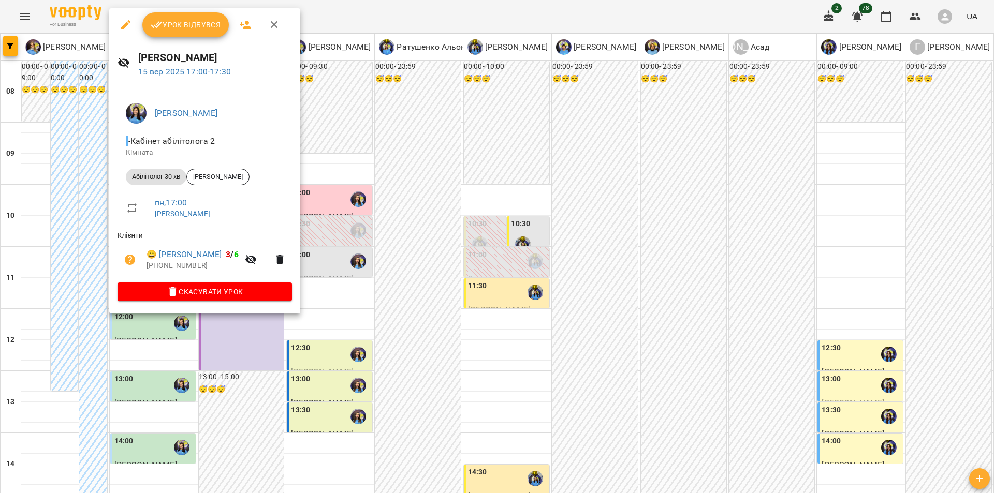
click at [344, 290] on div at bounding box center [497, 246] width 994 height 493
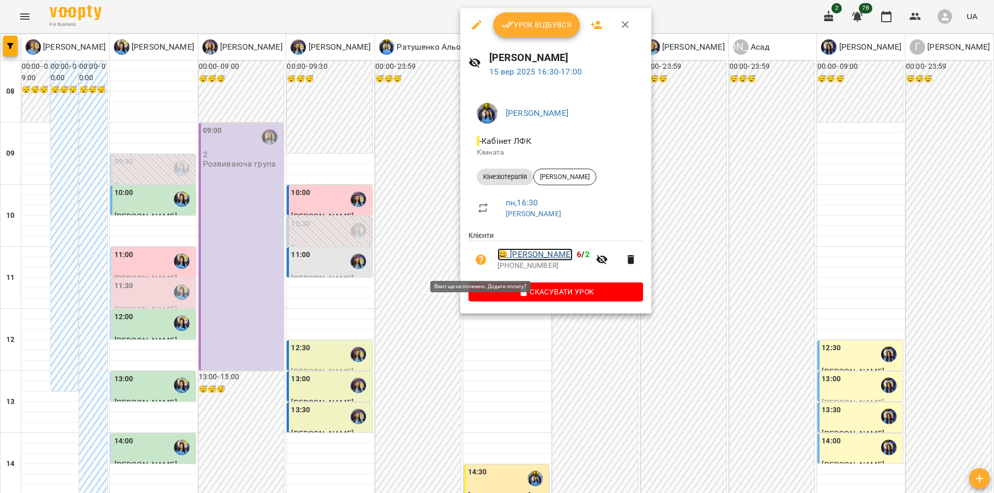
click at [545, 254] on link "😀 Матусяк Матвій" at bounding box center [534, 254] width 75 height 12
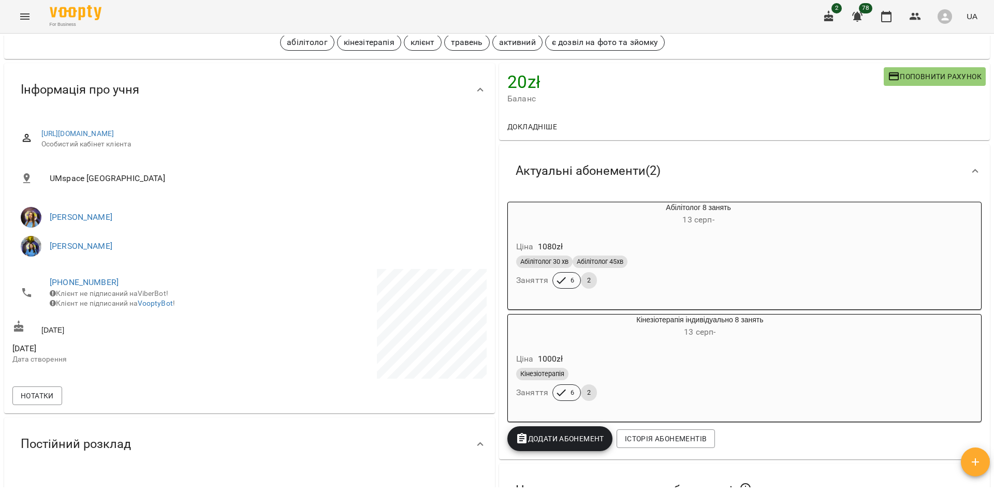
scroll to position [67, 0]
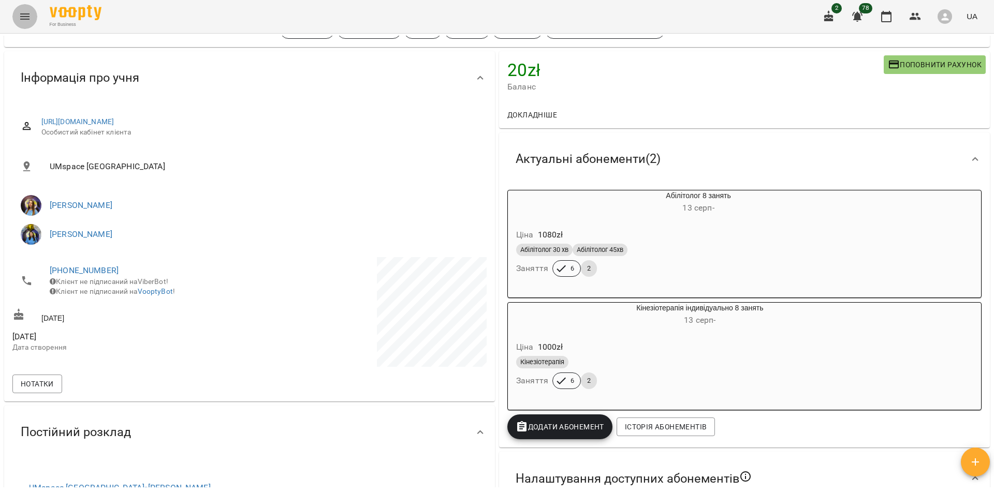
click at [25, 9] on button "Menu" at bounding box center [24, 16] width 25 height 25
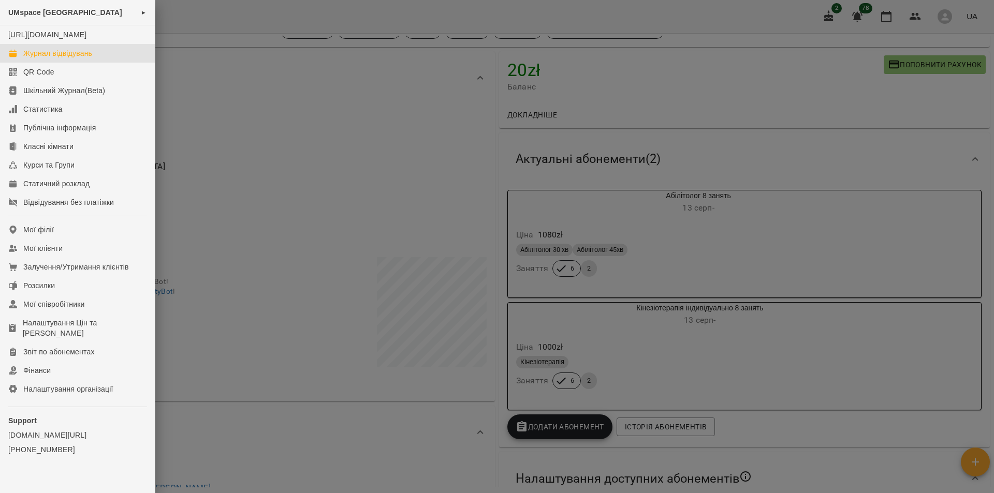
click at [70, 58] on div "Журнал відвідувань" at bounding box center [57, 53] width 69 height 10
